Goal: Task Accomplishment & Management: Use online tool/utility

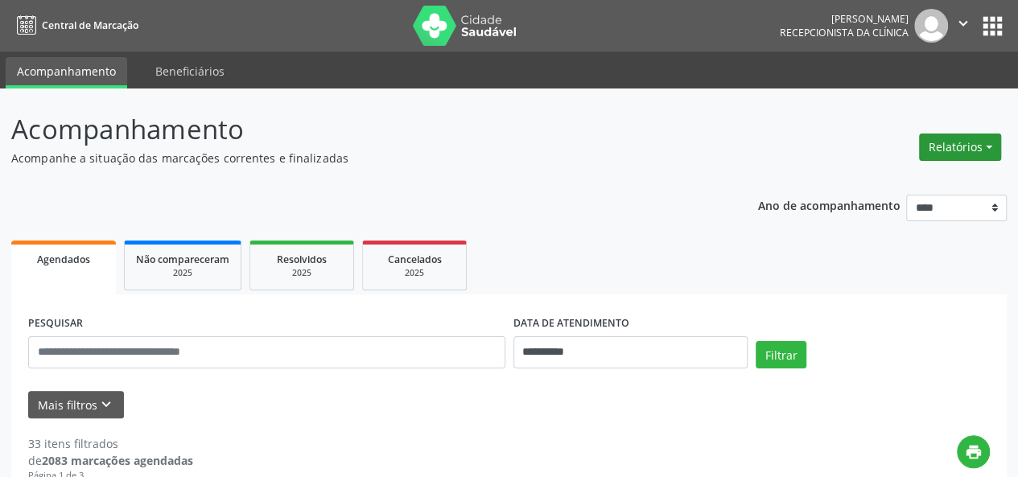
click at [956, 146] on button "Relatórios" at bounding box center [960, 147] width 82 height 27
click at [895, 171] on link "Agendamentos" at bounding box center [915, 181] width 173 height 23
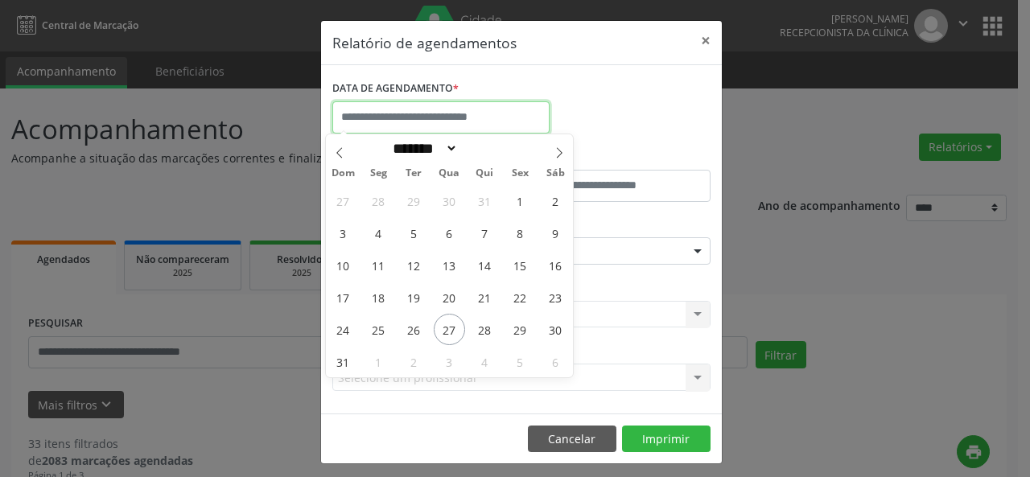
click at [462, 101] on input "text" at bounding box center [440, 117] width 217 height 32
click at [447, 331] on span "27" at bounding box center [449, 329] width 31 height 31
type input "**********"
click at [447, 331] on span "27" at bounding box center [449, 329] width 31 height 31
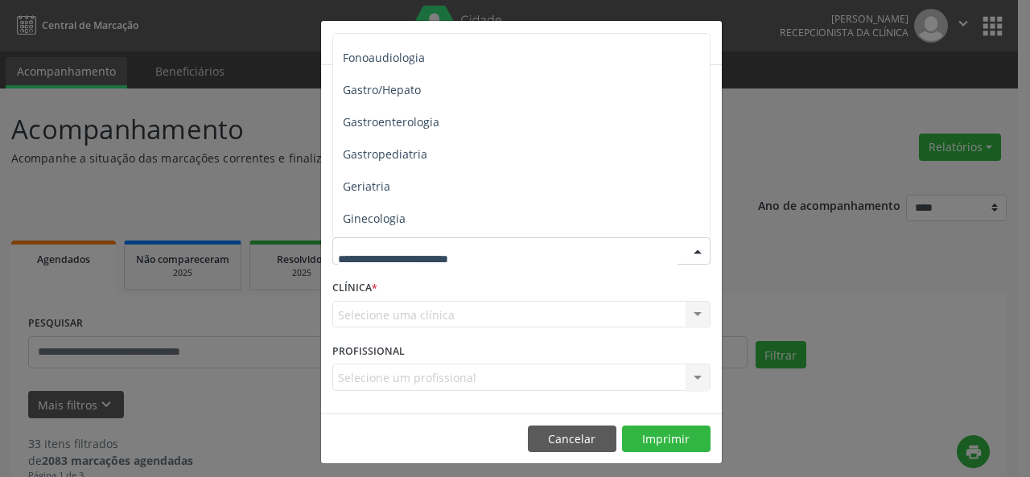
scroll to position [997, 0]
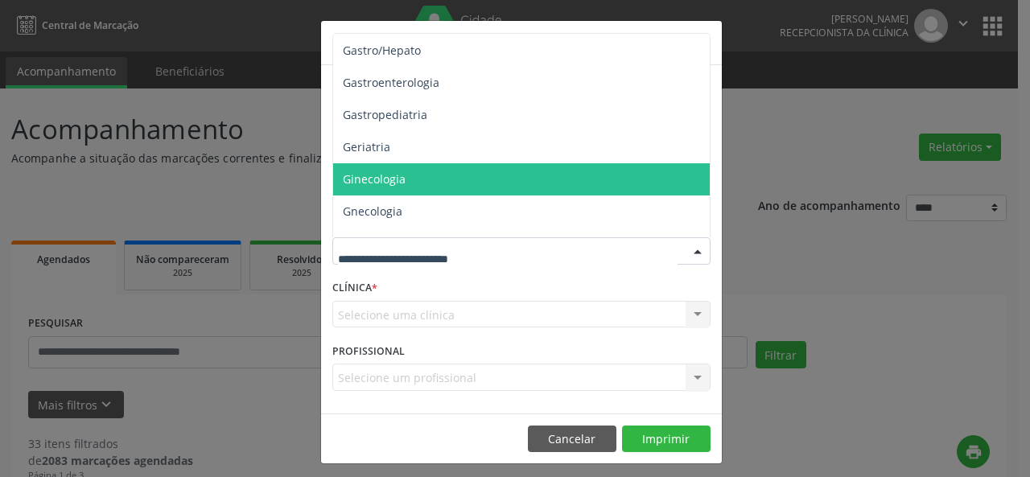
click at [401, 183] on span "Ginecologia" at bounding box center [522, 179] width 379 height 32
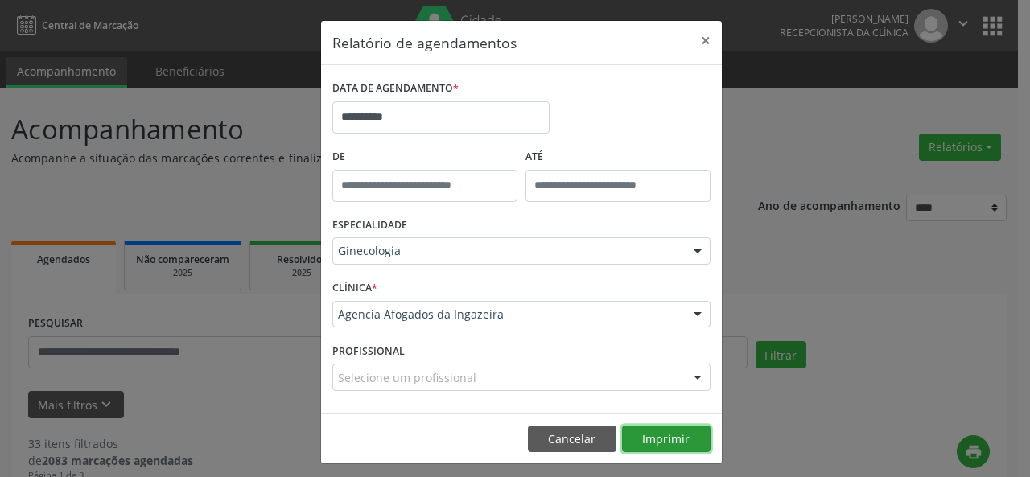
click at [669, 447] on button "Imprimir" at bounding box center [666, 439] width 89 height 27
click at [698, 39] on button "×" at bounding box center [705, 40] width 32 height 39
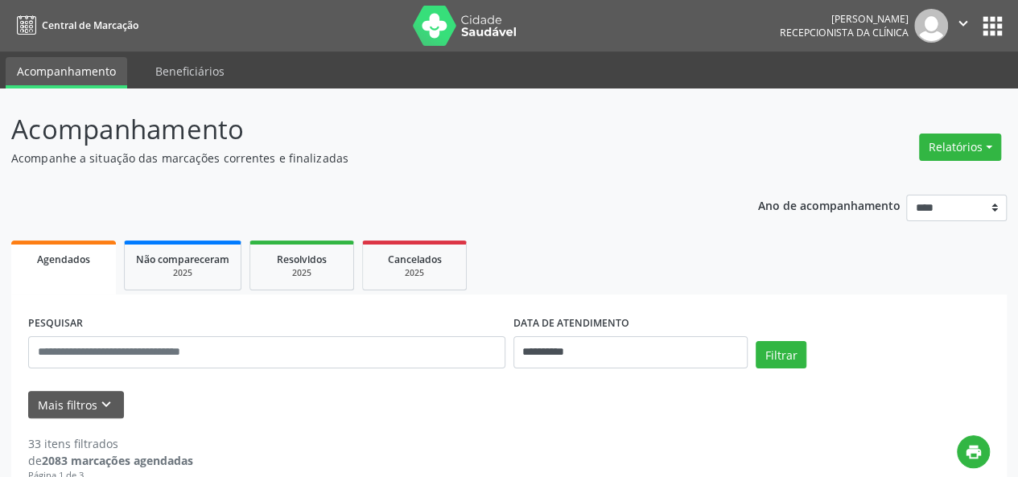
click at [948, 147] on button "Relatórios" at bounding box center [960, 147] width 82 height 27
click at [891, 177] on link "Agendamentos" at bounding box center [915, 181] width 173 height 23
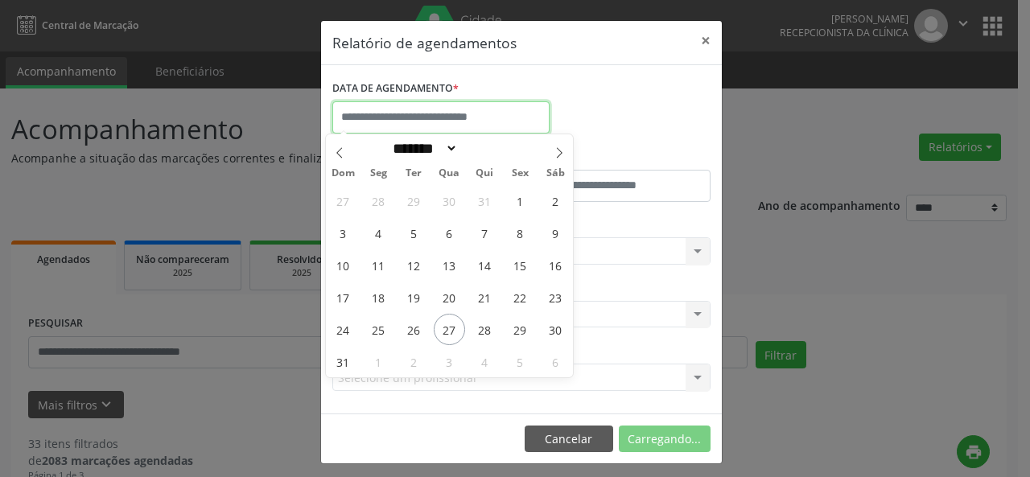
click at [496, 113] on input "text" at bounding box center [440, 117] width 217 height 32
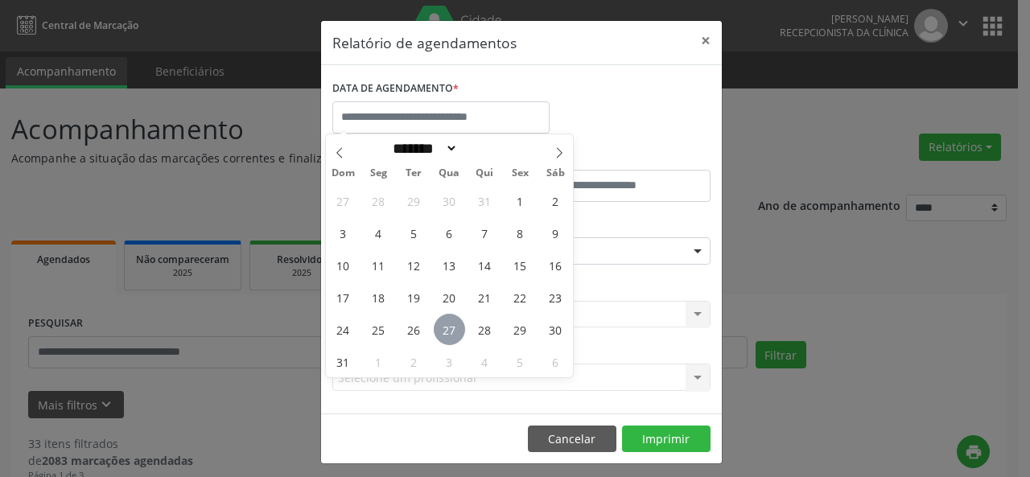
click at [456, 334] on span "27" at bounding box center [449, 329] width 31 height 31
type input "**********"
click at [456, 334] on span "27" at bounding box center [449, 329] width 31 height 31
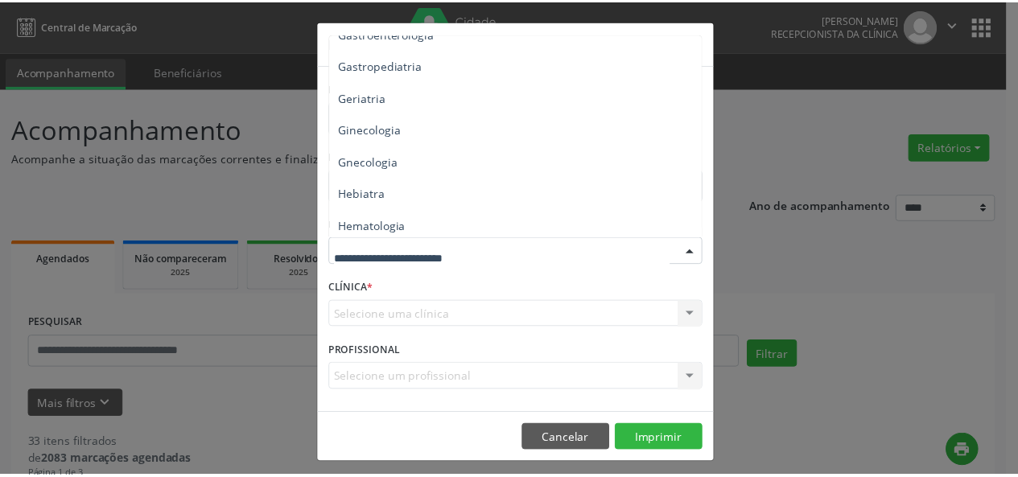
scroll to position [1096, 0]
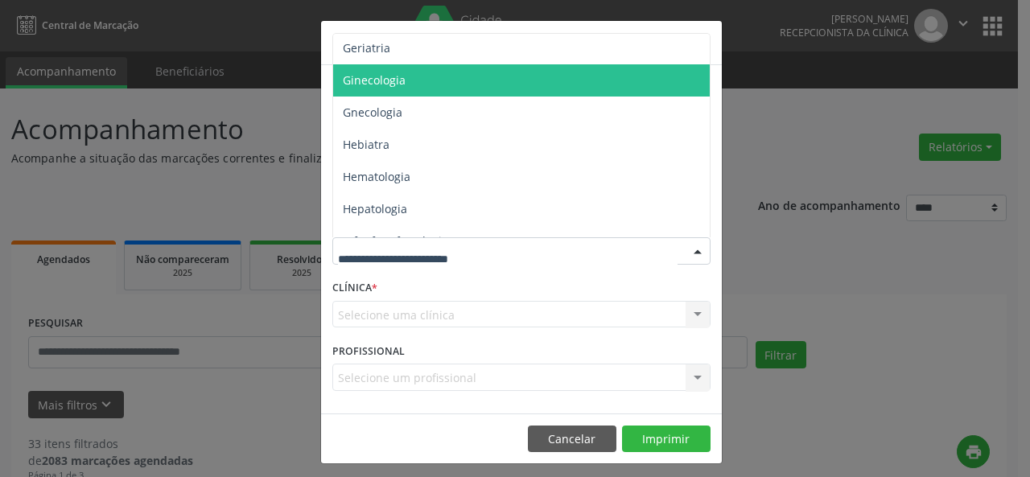
click at [392, 89] on span "Ginecologia" at bounding box center [522, 80] width 379 height 32
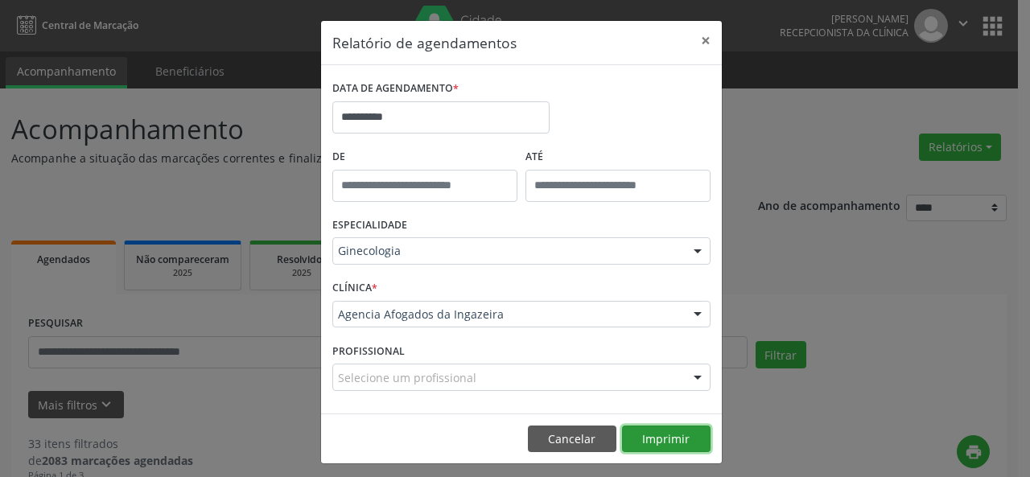
click at [663, 439] on button "Imprimir" at bounding box center [666, 439] width 89 height 27
click at [568, 445] on button "Cancelar" at bounding box center [572, 439] width 89 height 27
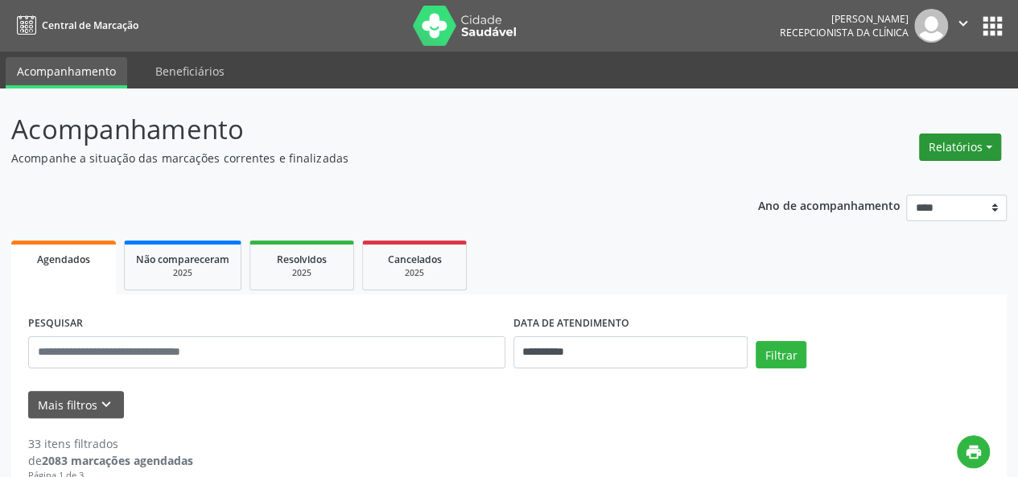
click at [965, 144] on button "Relatórios" at bounding box center [960, 147] width 82 height 27
click at [917, 183] on link "Agendamentos" at bounding box center [915, 181] width 173 height 23
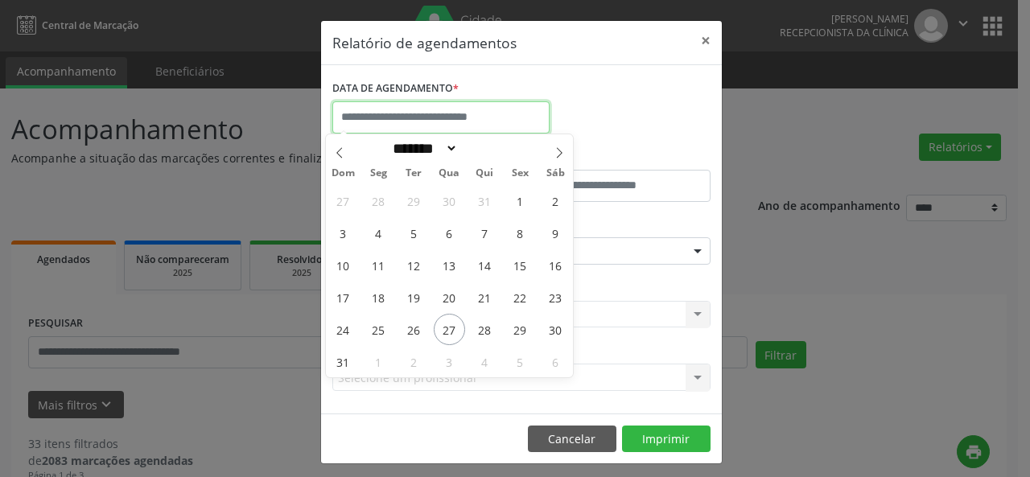
click at [438, 126] on input "text" at bounding box center [440, 117] width 217 height 32
click at [441, 329] on span "27" at bounding box center [449, 329] width 31 height 31
type input "**********"
click at [441, 329] on span "27" at bounding box center [449, 329] width 31 height 31
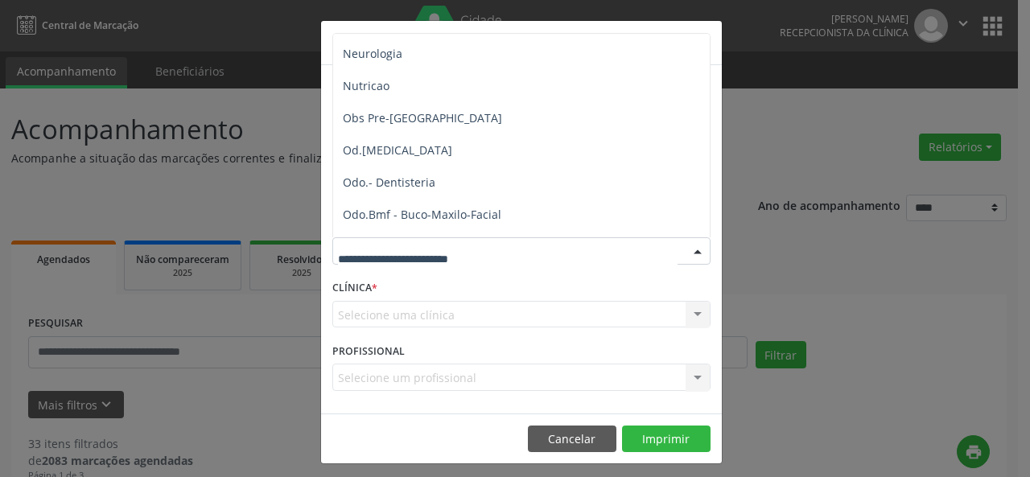
scroll to position [1612, 0]
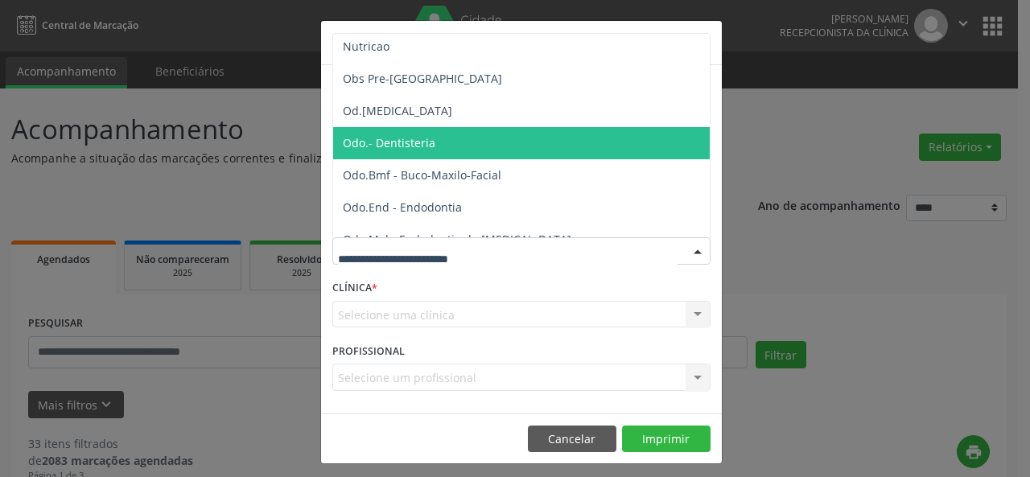
click at [417, 146] on span "Odo.- Dentisteria" at bounding box center [389, 142] width 93 height 15
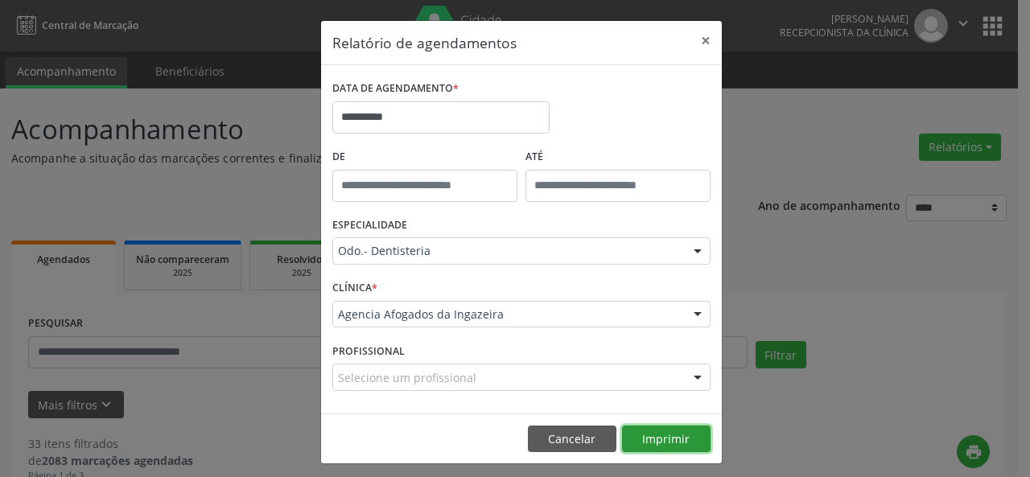
click at [685, 437] on button "Imprimir" at bounding box center [666, 439] width 89 height 27
